Goal: Task Accomplishment & Management: Complete application form

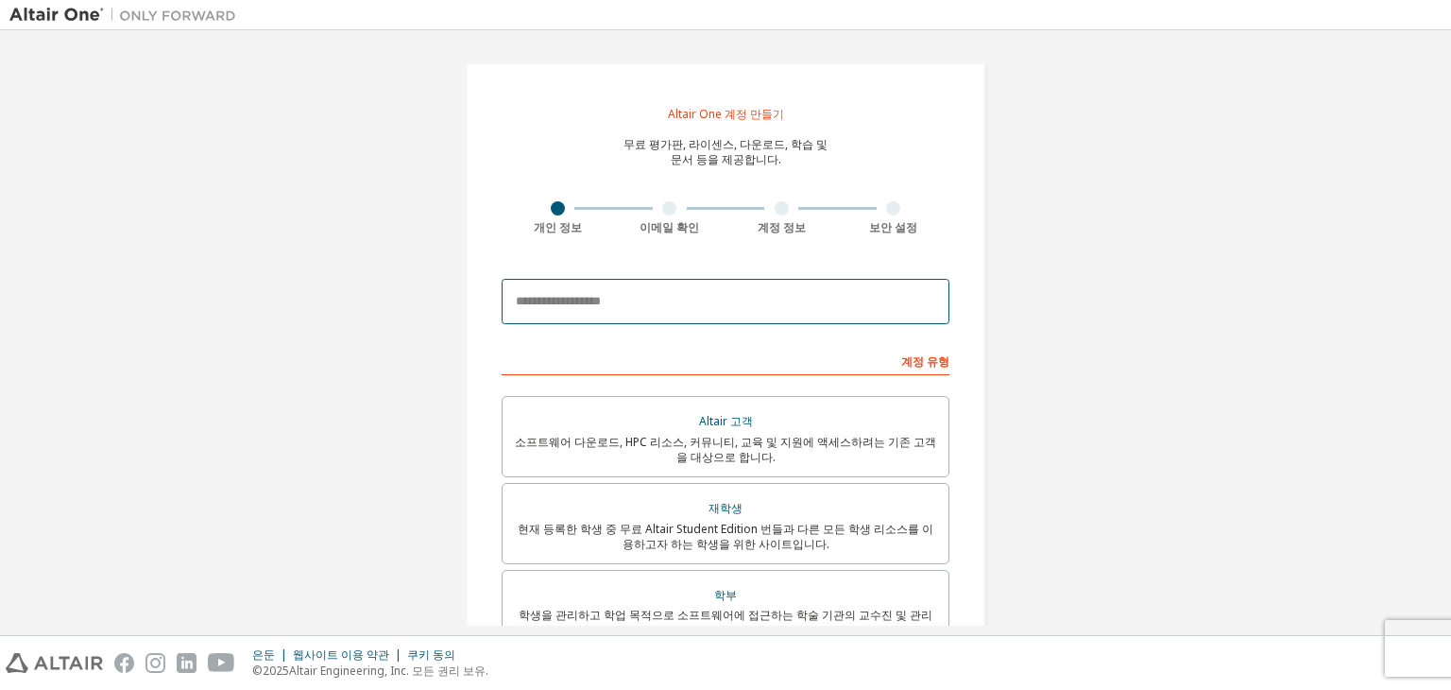
drag, startPoint x: 727, startPoint y: 291, endPoint x: 866, endPoint y: 310, distance: 140.2
click at [727, 291] on input "email" at bounding box center [726, 301] width 448 height 45
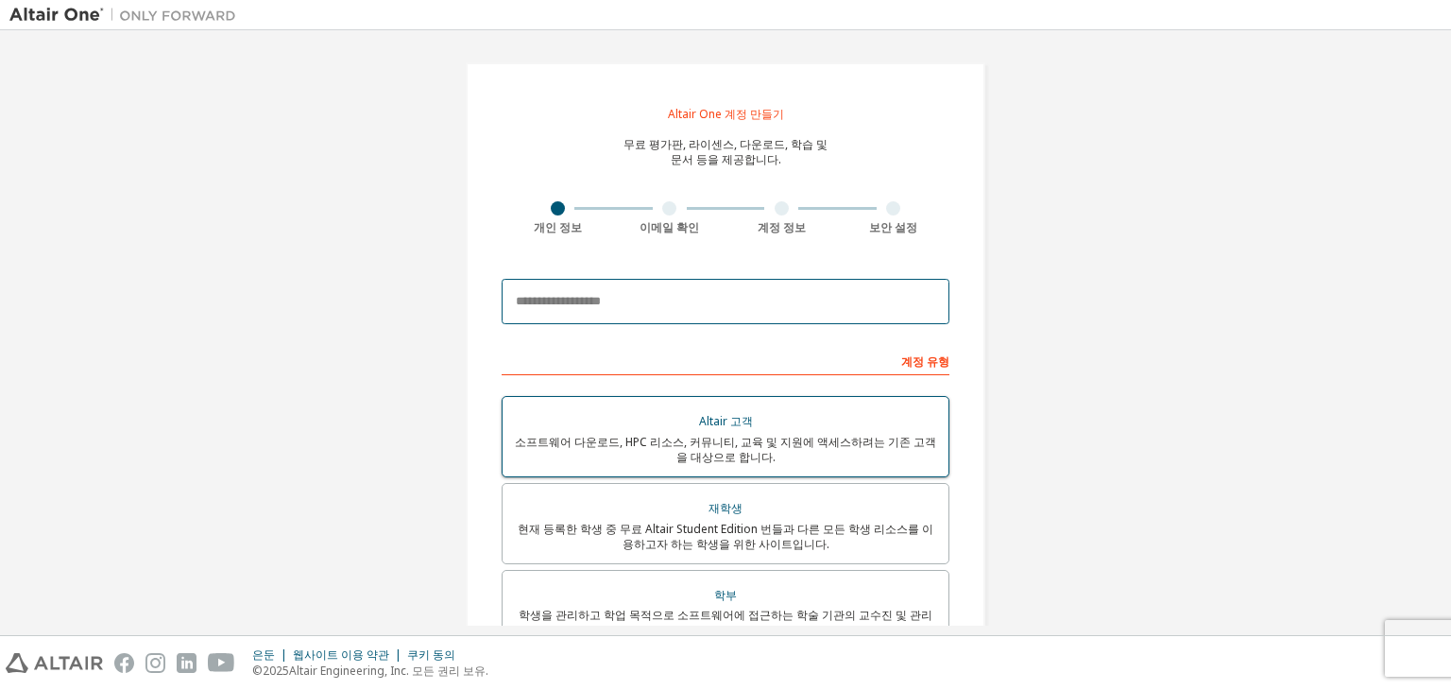
type input "**********"
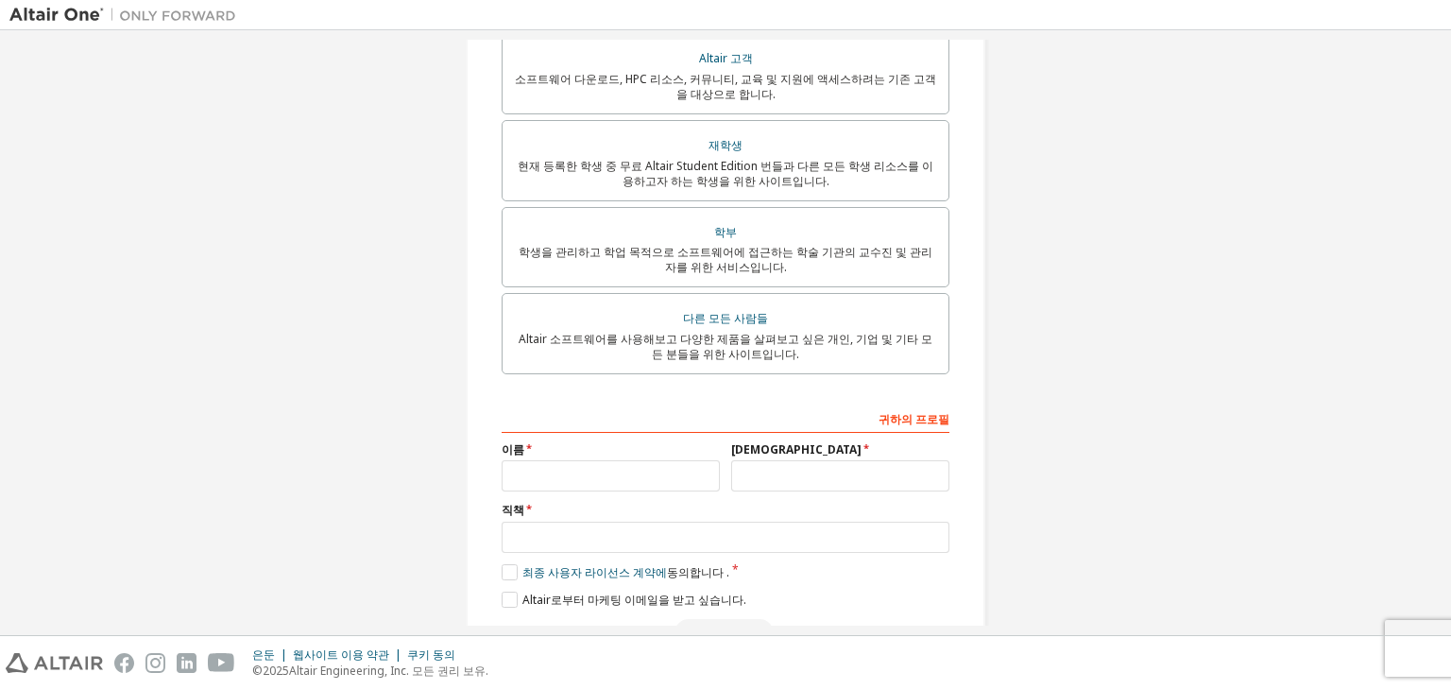
scroll to position [481, 0]
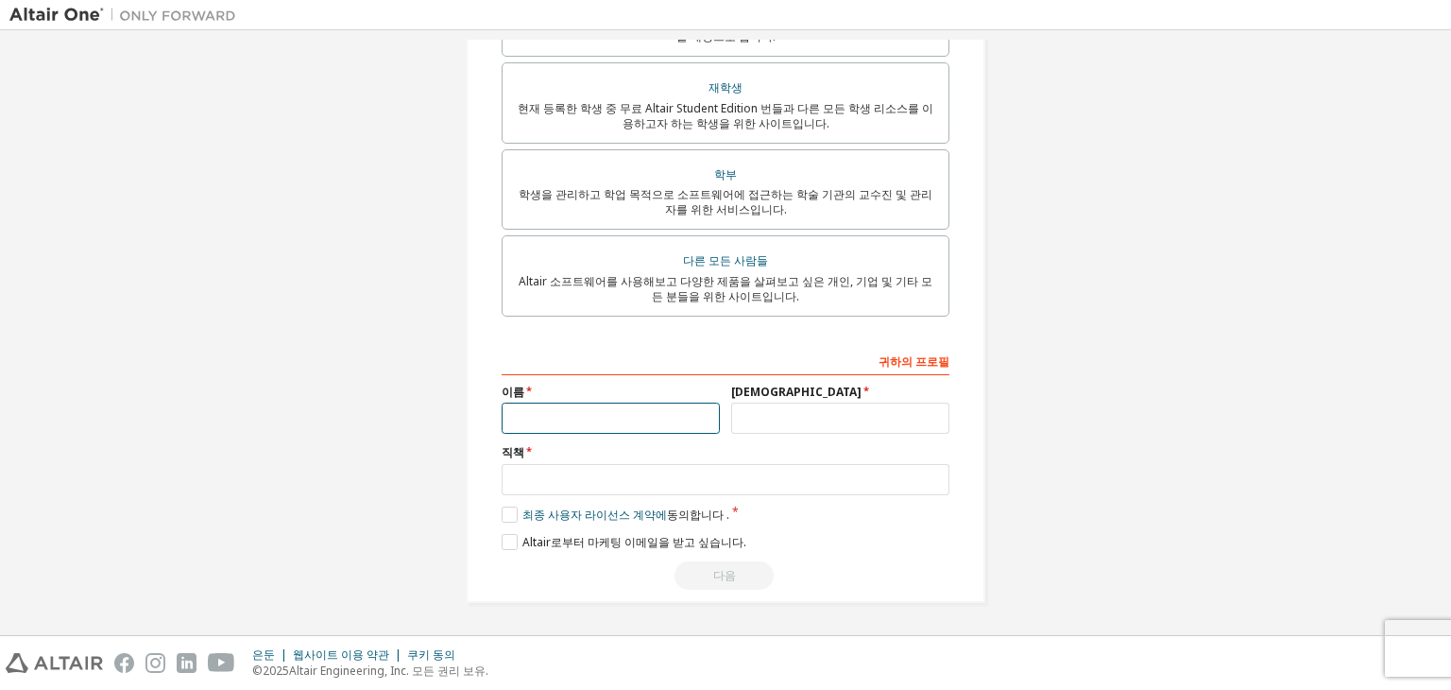
click at [571, 420] on input "text" at bounding box center [611, 418] width 218 height 31
type input "**"
click at [798, 412] on input "text" at bounding box center [840, 418] width 218 height 31
type input "*"
click at [684, 489] on input "text" at bounding box center [726, 479] width 448 height 31
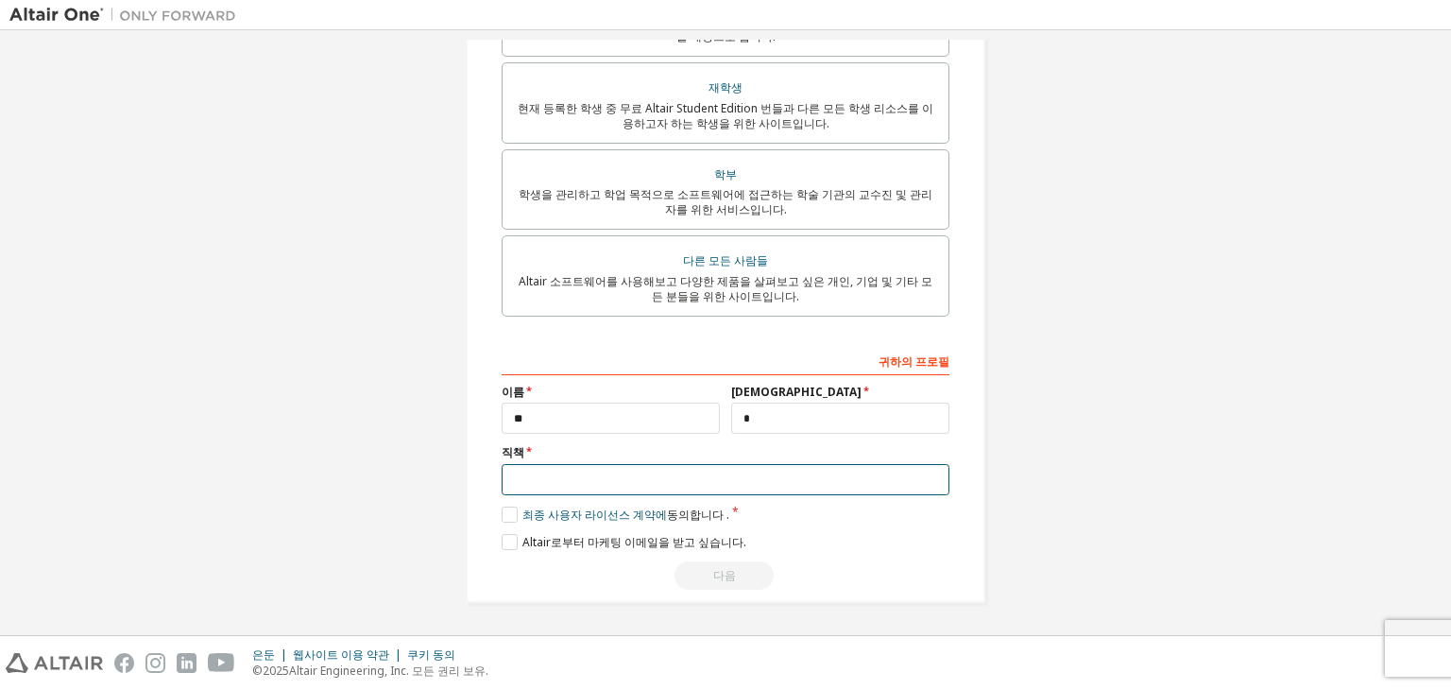
type input "***"
click at [511, 523] on label "최종 사용자 라이선스 계약에 동의합니다 ." at bounding box center [616, 514] width 228 height 16
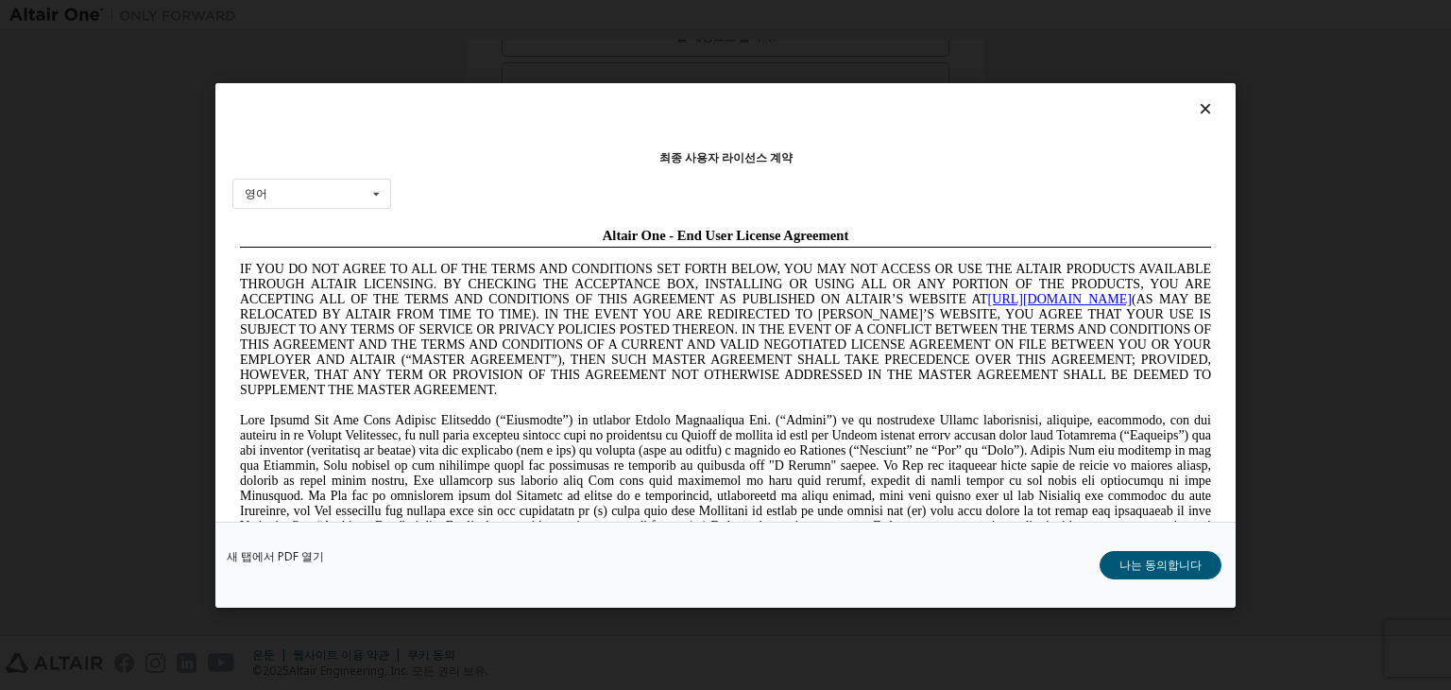
scroll to position [0, 0]
click at [1192, 583] on div "새 탭에서 PDF 열기 나는 동의합니다" at bounding box center [725, 565] width 1021 height 86
click at [1191, 572] on button "나는 동의합니다" at bounding box center [1161, 565] width 122 height 28
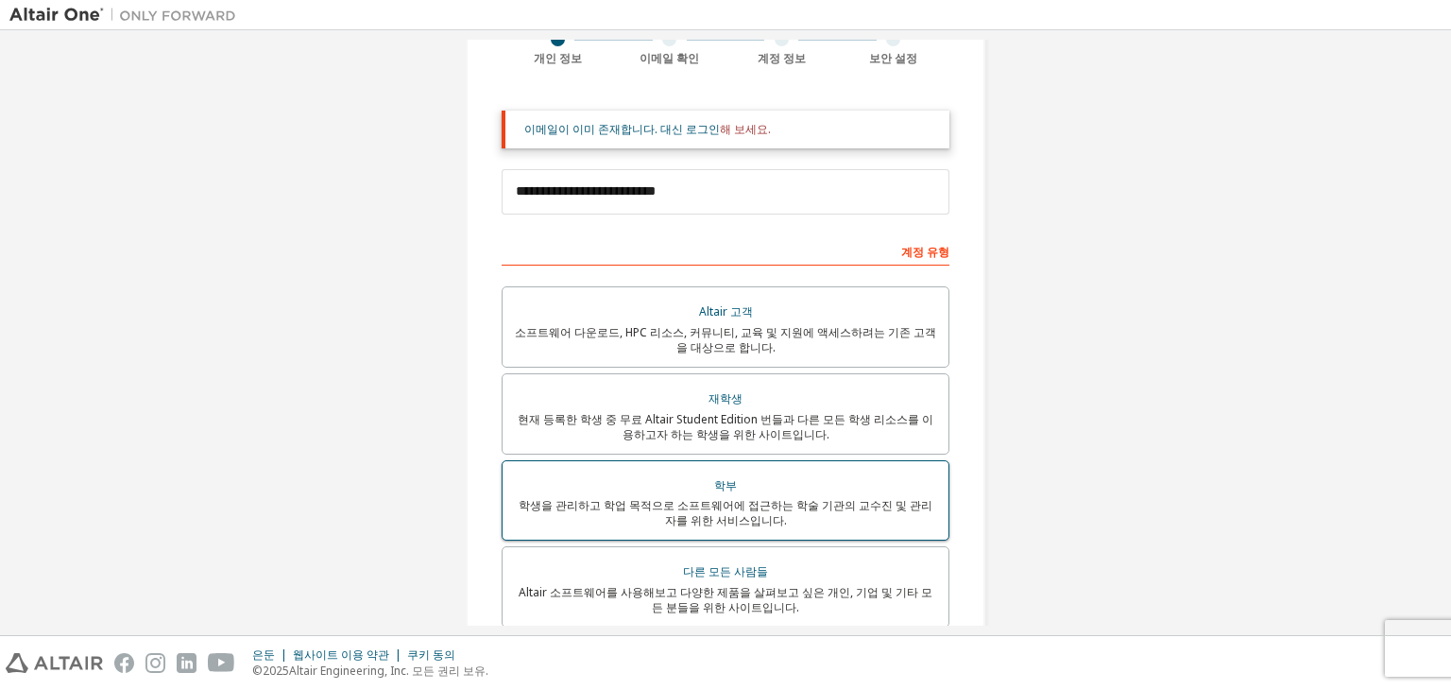
scroll to position [197, 0]
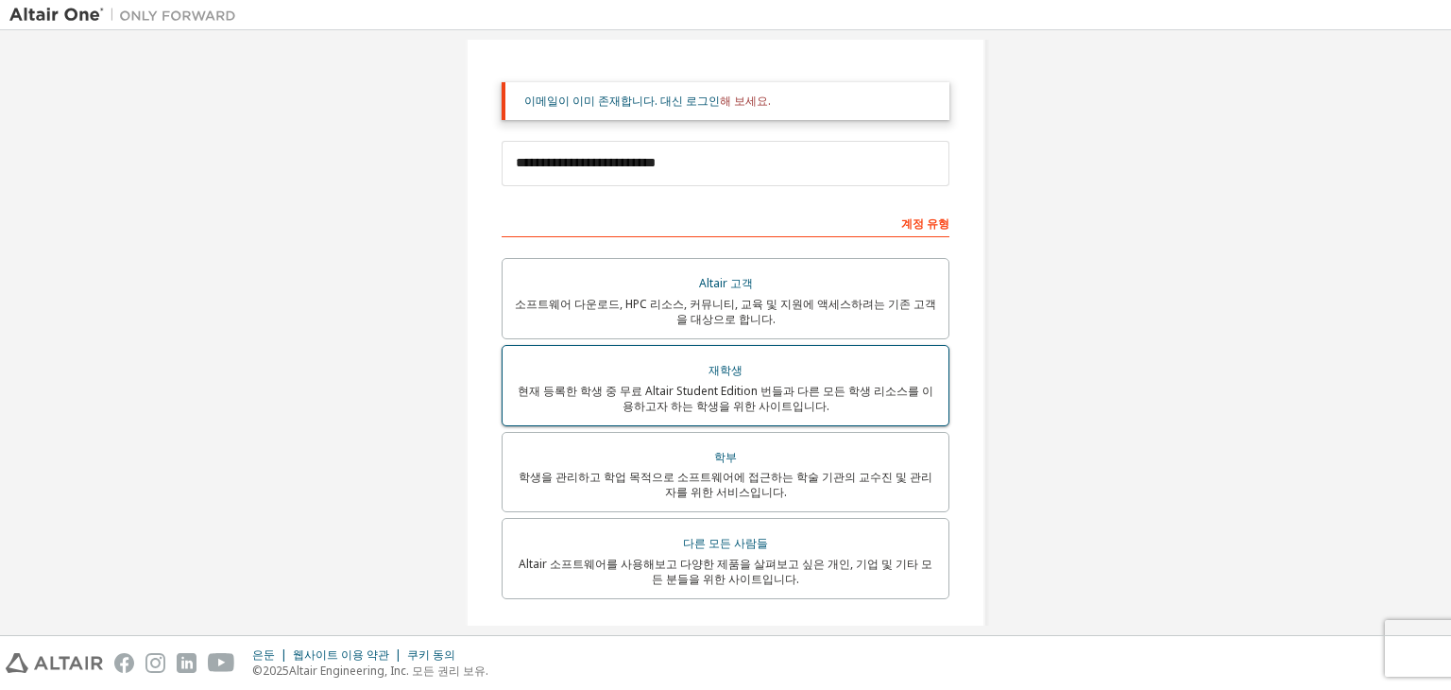
click at [763, 399] on font "현재 등록한 학생 중 무료 Altair Student Edition 번들과 다른 모든 학생 리소스를 이용하고자 하는 학생을 위한 사이트입니다." at bounding box center [726, 398] width 416 height 31
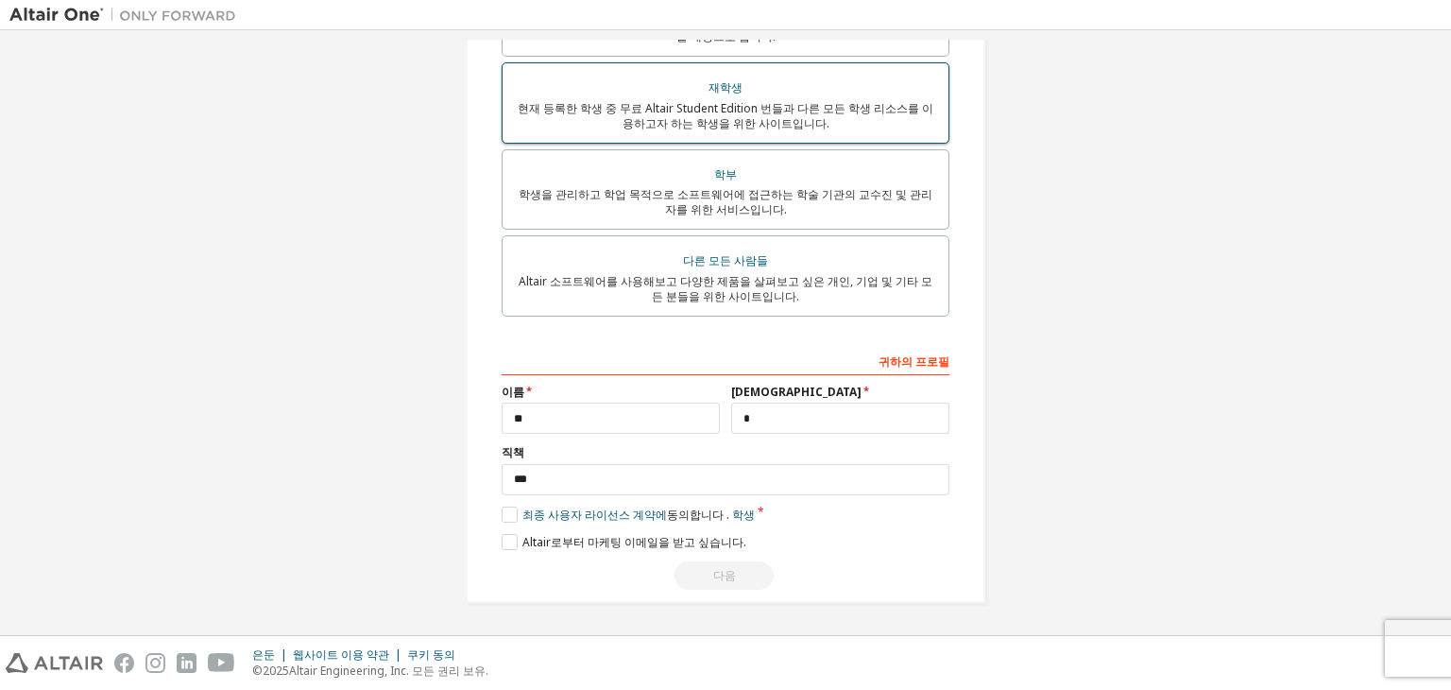
click at [754, 89] on div "재학생" at bounding box center [725, 88] width 423 height 26
click at [507, 519] on label "최종 사용자 라이선스 계약에 동의합니다 . 학생" at bounding box center [628, 514] width 253 height 16
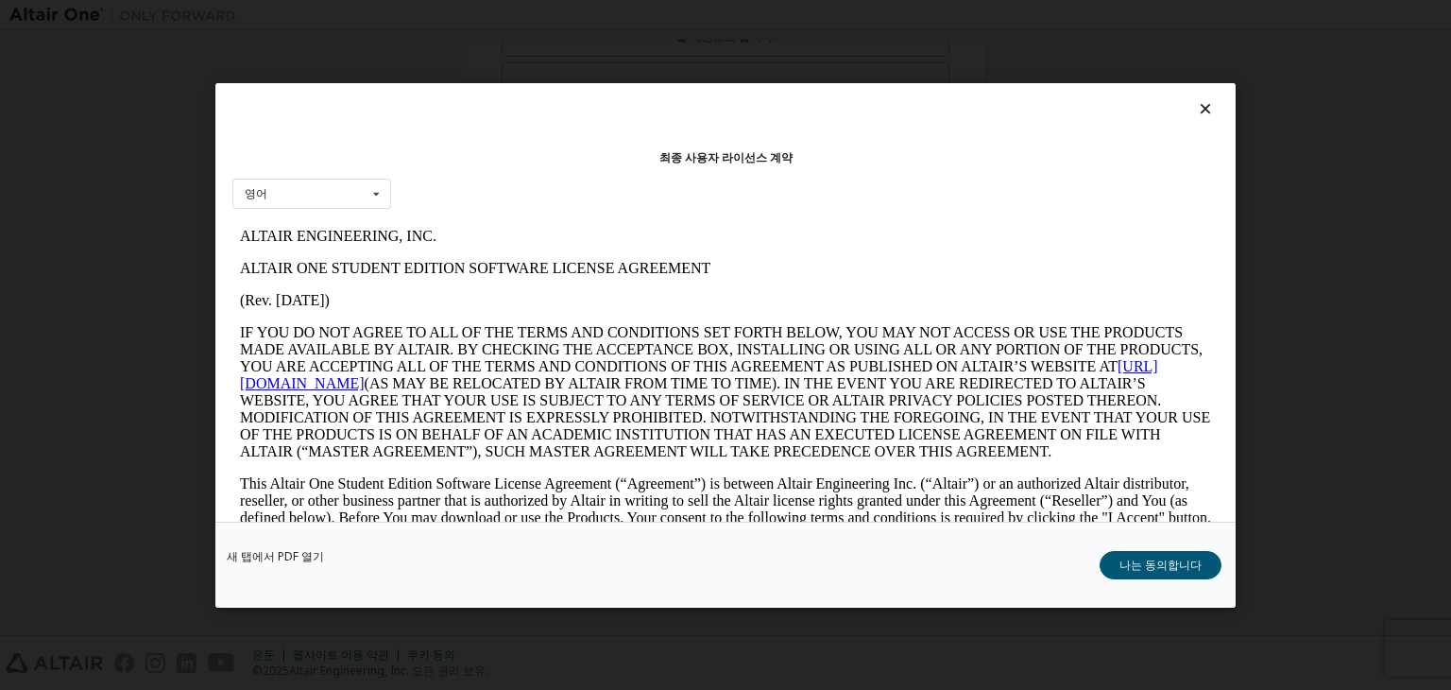
scroll to position [0, 0]
click at [1190, 571] on font "나는 동의합니다" at bounding box center [1161, 565] width 82 height 16
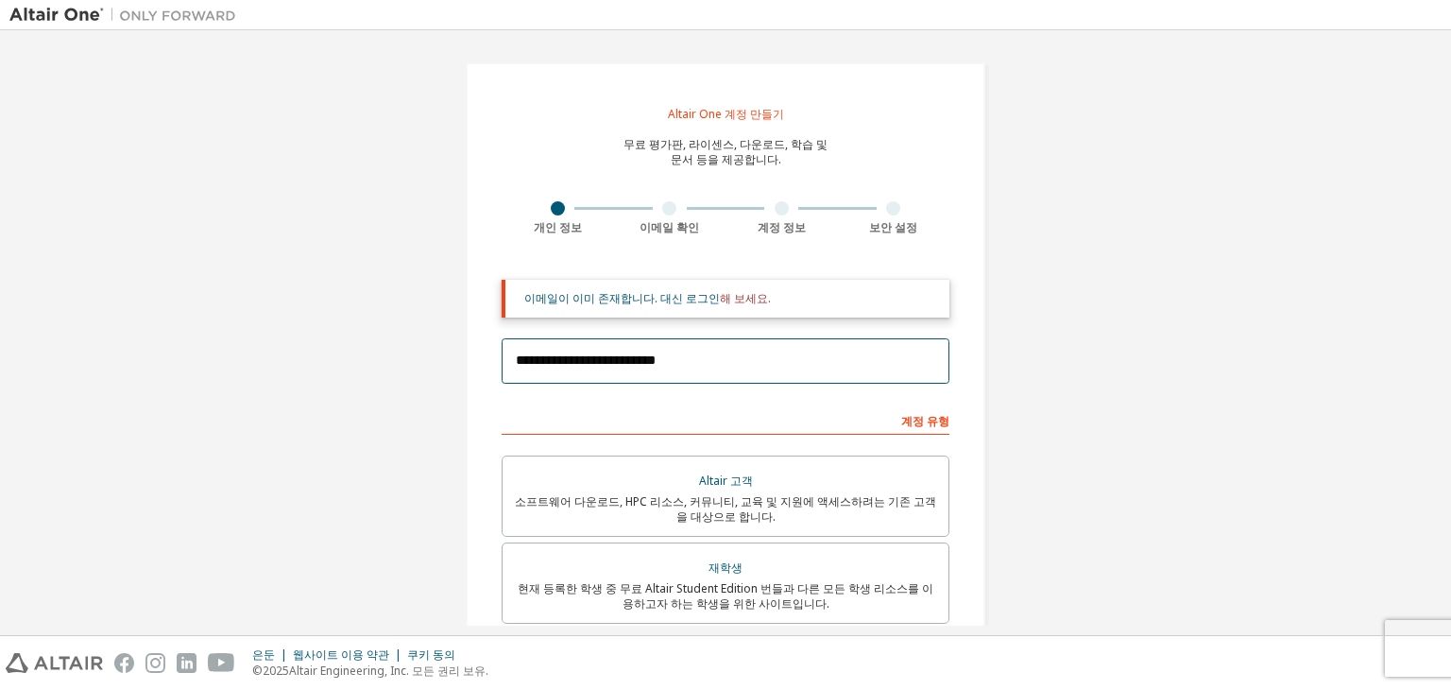
drag, startPoint x: 663, startPoint y: 367, endPoint x: 635, endPoint y: 330, distance: 46.5
click at [663, 367] on input "**********" at bounding box center [726, 360] width 448 height 45
click at [81, 18] on img at bounding box center [127, 15] width 236 height 19
